Goal: Information Seeking & Learning: Learn about a topic

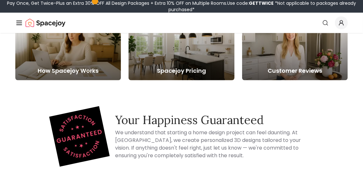
scroll to position [2818, 0]
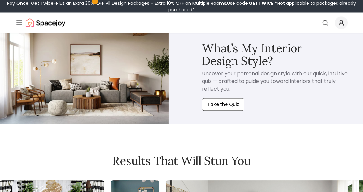
scroll to position [2985, 0]
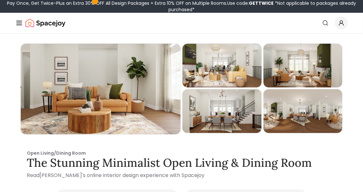
click at [177, 91] on div "Preview" at bounding box center [101, 89] width 160 height 90
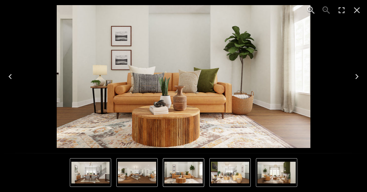
click at [144, 173] on img "5 of 5" at bounding box center [137, 173] width 38 height 22
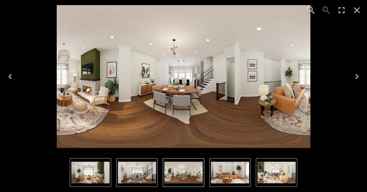
click at [183, 174] on img "5 of 5" at bounding box center [183, 173] width 38 height 22
click at [357, 77] on icon "Next" at bounding box center [357, 76] width 10 height 10
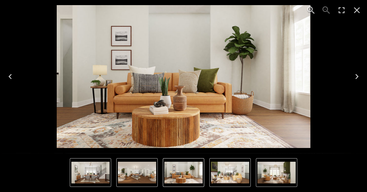
click at [357, 77] on icon "Next" at bounding box center [357, 76] width 10 height 10
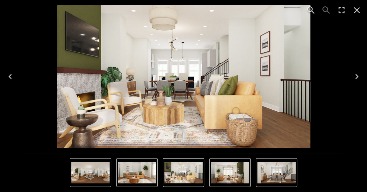
click at [357, 77] on icon "Next" at bounding box center [357, 76] width 10 height 10
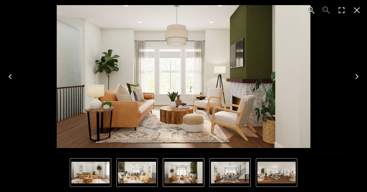
click at [357, 77] on icon "Next" at bounding box center [356, 76] width 3 height 5
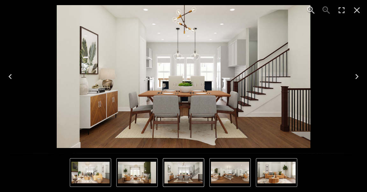
click at [357, 77] on icon "Next" at bounding box center [356, 76] width 3 height 5
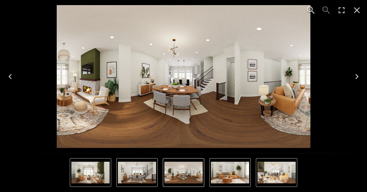
click at [357, 77] on icon "Next" at bounding box center [356, 76] width 3 height 5
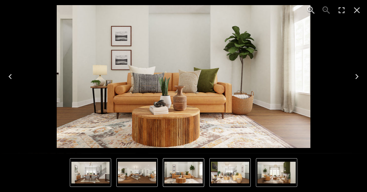
click at [357, 13] on icon "Close" at bounding box center [357, 10] width 10 height 10
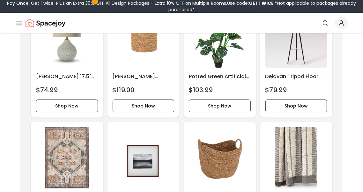
scroll to position [1711, 0]
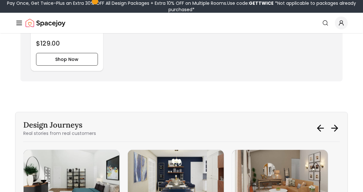
scroll to position [2122, 0]
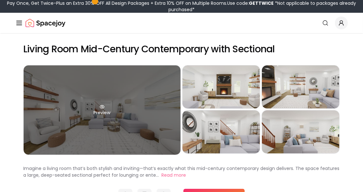
click at [111, 139] on div "Preview" at bounding box center [102, 109] width 157 height 89
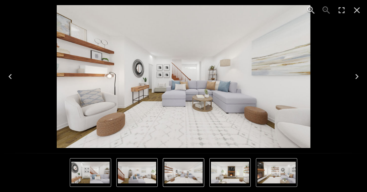
click at [356, 76] on icon "Next" at bounding box center [357, 76] width 10 height 10
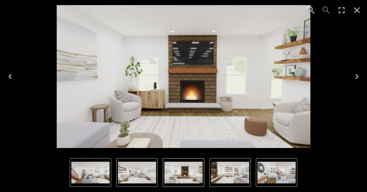
click at [356, 77] on icon "Next" at bounding box center [357, 76] width 10 height 10
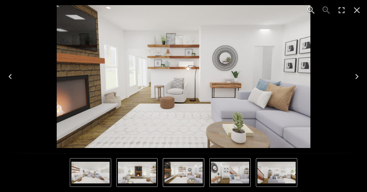
click at [356, 77] on icon "Next" at bounding box center [357, 76] width 10 height 10
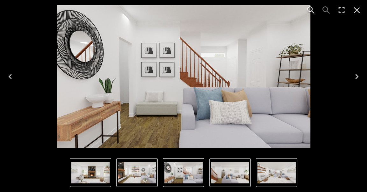
click at [356, 77] on icon "Next" at bounding box center [357, 76] width 10 height 10
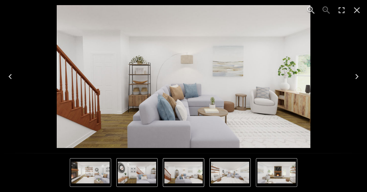
click at [356, 77] on icon "Next" at bounding box center [357, 76] width 10 height 10
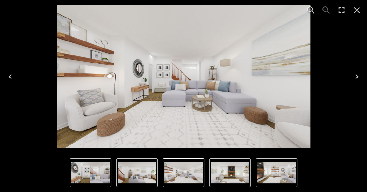
click at [357, 77] on icon "Next" at bounding box center [356, 76] width 3 height 5
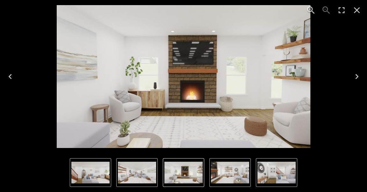
click at [357, 77] on icon "Next" at bounding box center [356, 76] width 3 height 5
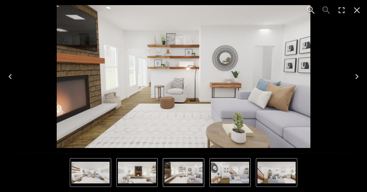
click at [357, 77] on icon "Next" at bounding box center [356, 76] width 3 height 5
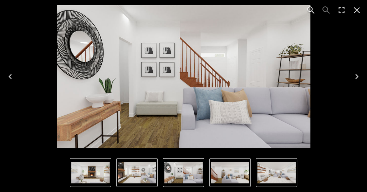
click at [357, 77] on icon "Next" at bounding box center [356, 76] width 3 height 5
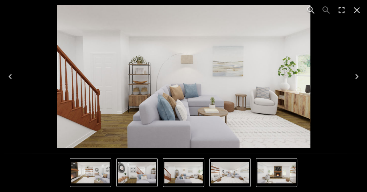
click at [357, 12] on icon "Close" at bounding box center [357, 10] width 10 height 10
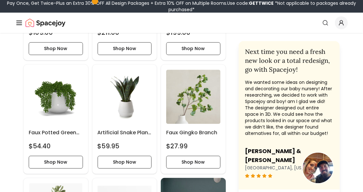
scroll to position [977, 0]
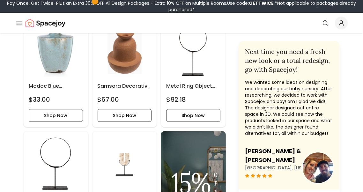
scroll to position [1705, 0]
